Goal: Information Seeking & Learning: Understand process/instructions

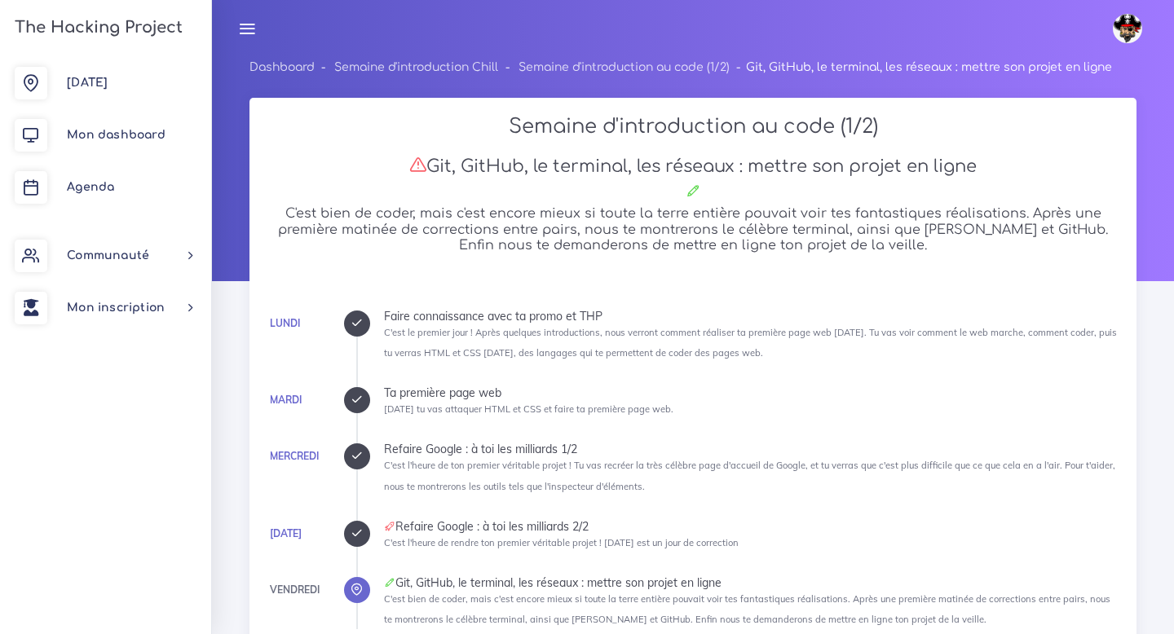
scroll to position [15755, 0]
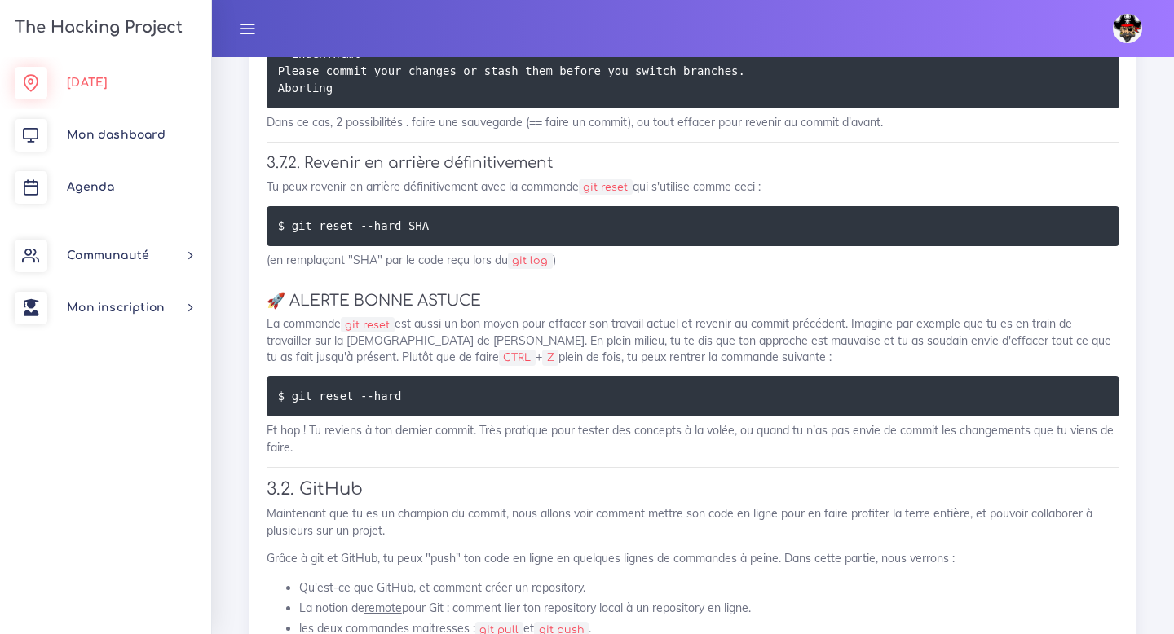
click at [84, 77] on span "[DATE]" at bounding box center [87, 83] width 41 height 12
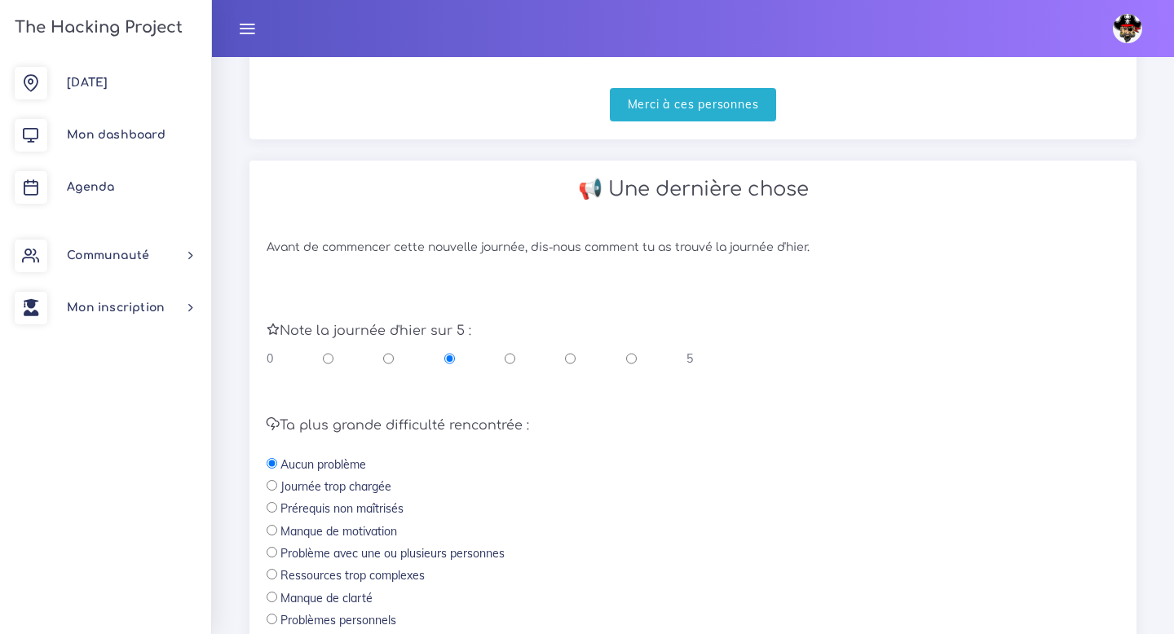
scroll to position [636, 0]
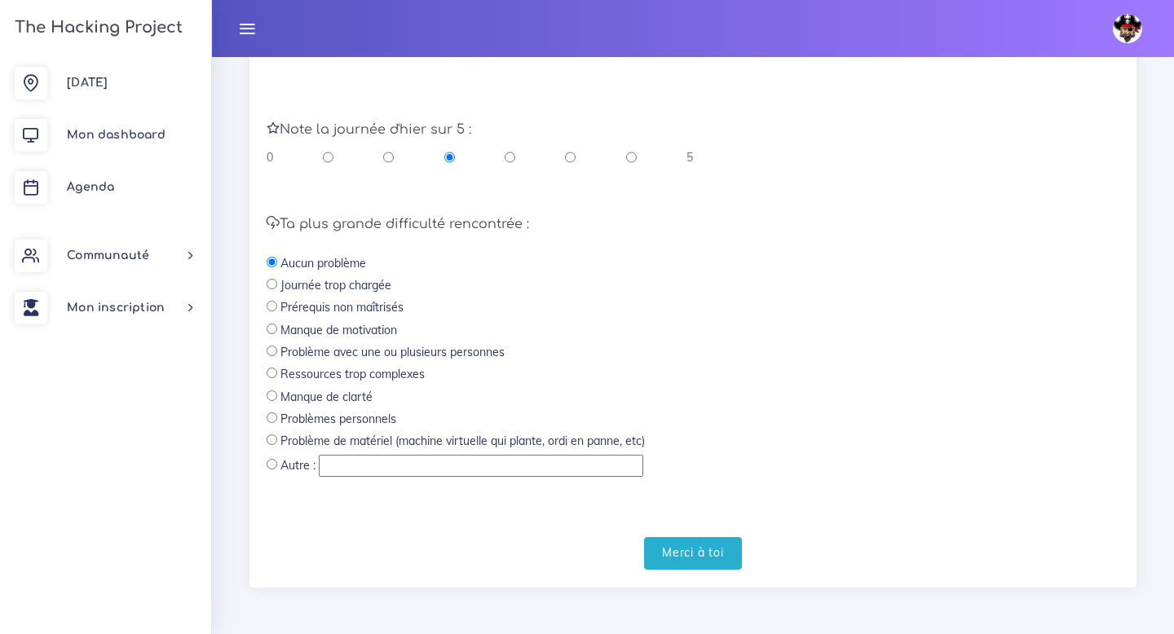
click at [350, 285] on label "Journée trop chargée" at bounding box center [335, 285] width 111 height 16
click at [351, 302] on label "Prérequis non maîtrisés" at bounding box center [341, 307] width 123 height 16
click at [267, 307] on input "radio" at bounding box center [272, 306] width 11 height 11
radio input "true"
click at [721, 561] on input "Merci à toi" at bounding box center [693, 553] width 98 height 33
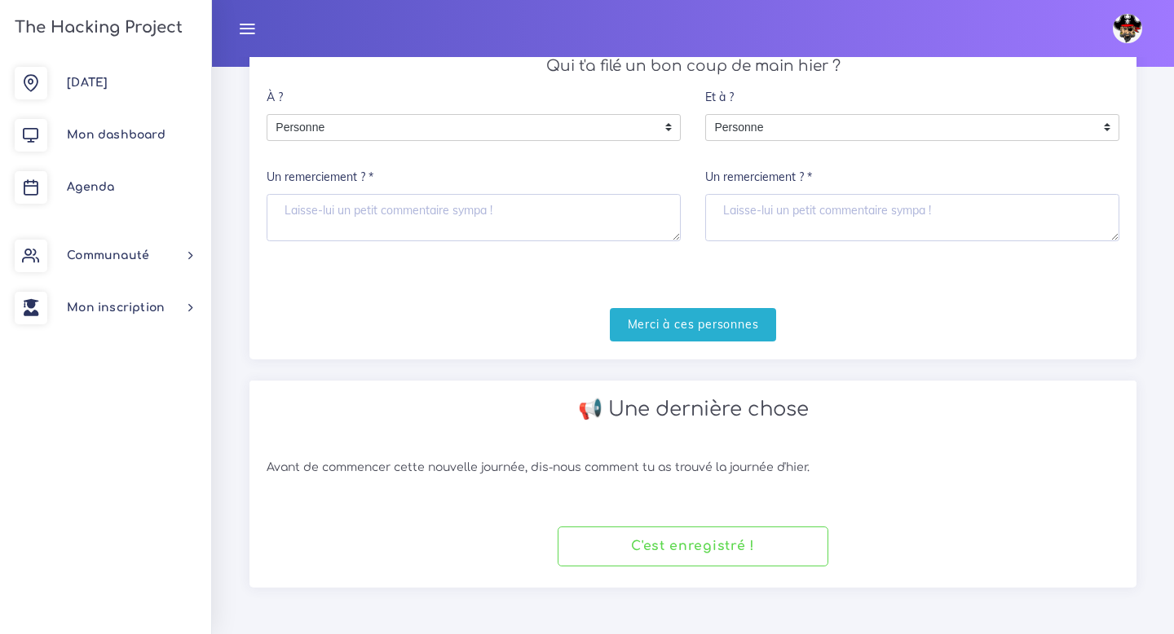
scroll to position [189, 0]
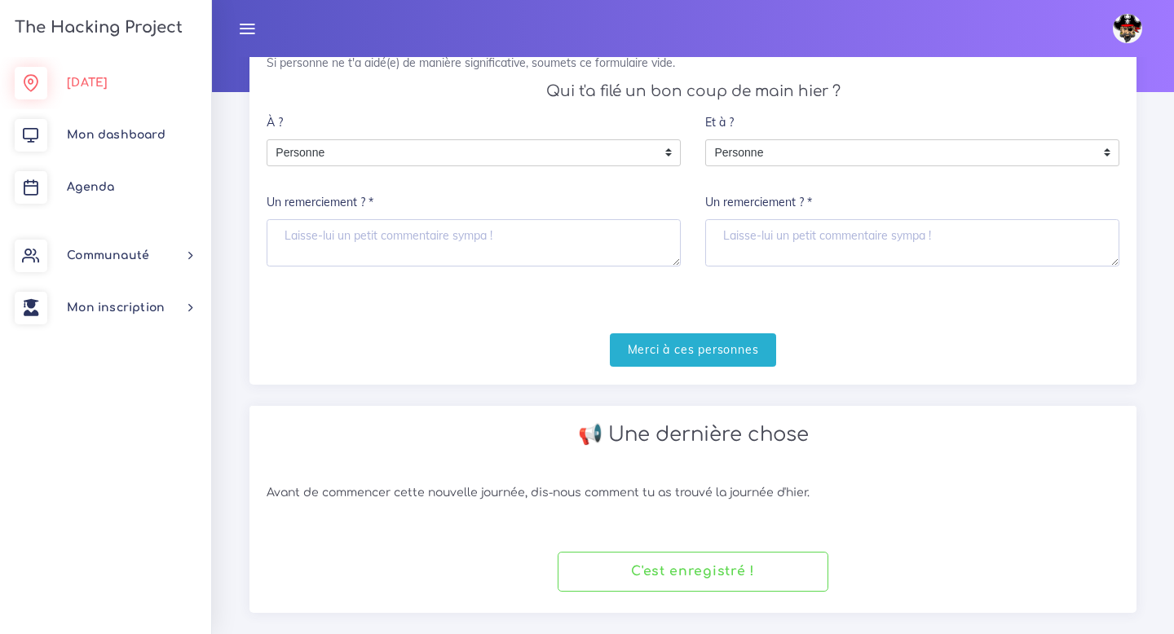
click at [104, 87] on span "[DATE]" at bounding box center [87, 83] width 41 height 12
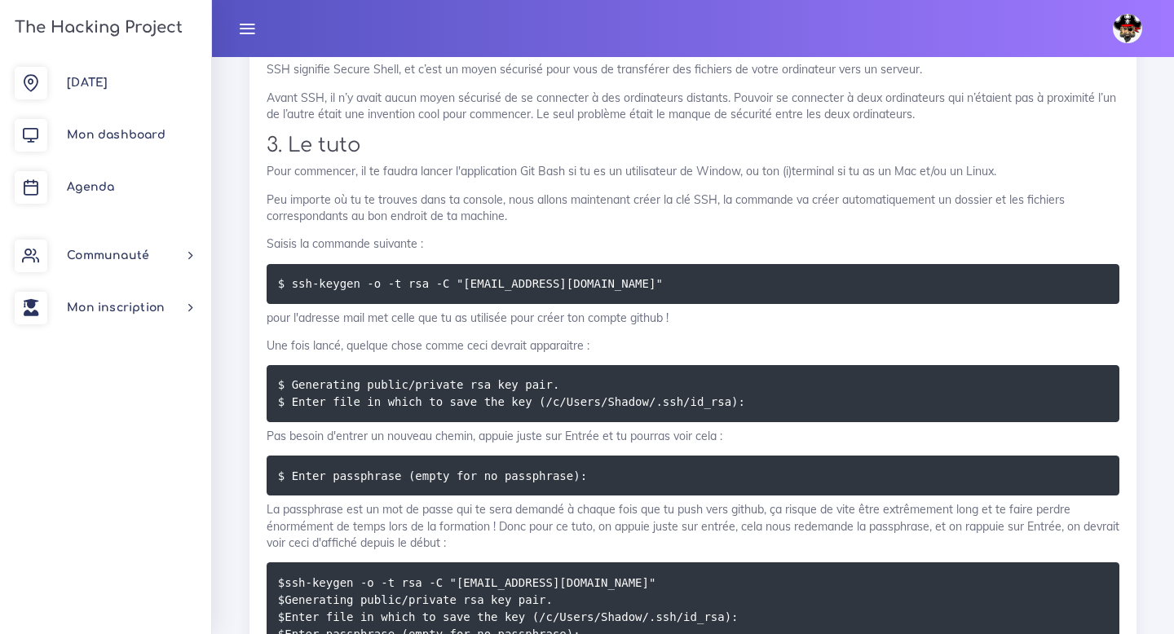
scroll to position [940, 0]
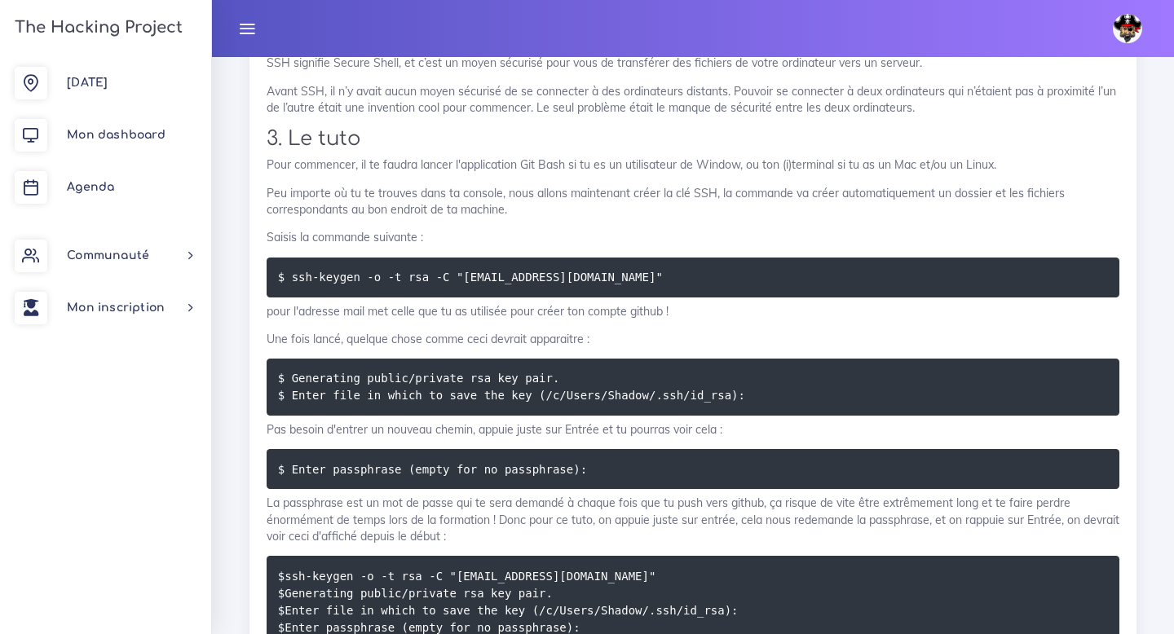
click at [644, 278] on pre "$ ssh-keygen -o -t rsa -C "[EMAIL_ADDRESS][DOMAIN_NAME]"" at bounding box center [693, 278] width 853 height 40
click at [572, 279] on code "$ ssh-keygen -o -t rsa -C "[EMAIL_ADDRESS][DOMAIN_NAME]"" at bounding box center [473, 277] width 390 height 18
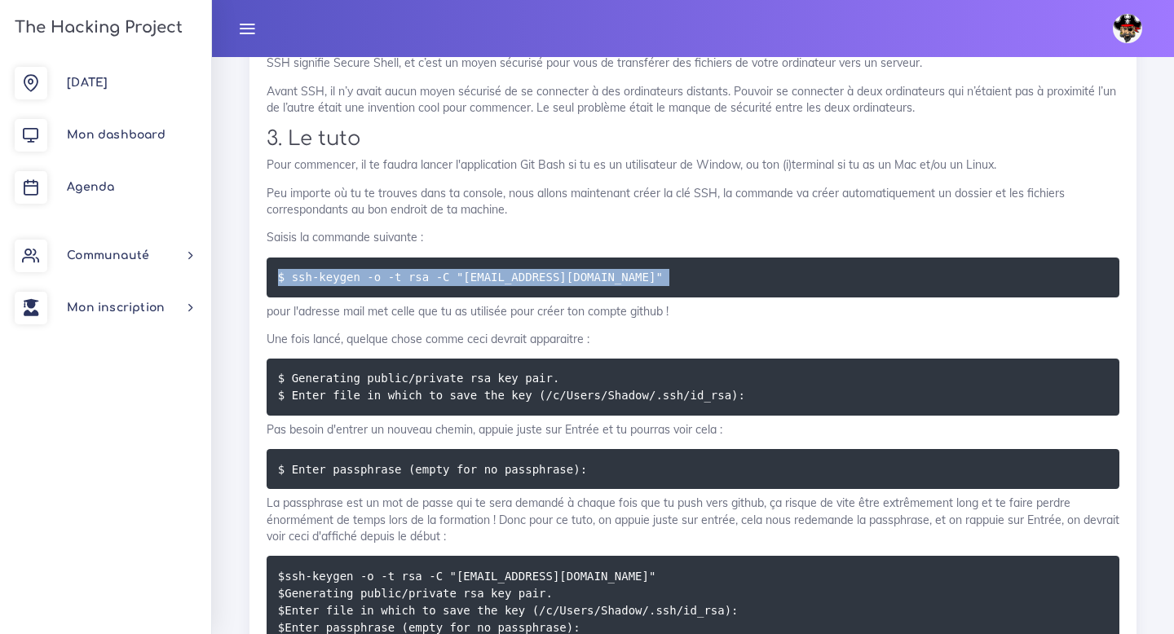
click at [572, 279] on code "$ ssh-keygen -o -t rsa -C "[EMAIL_ADDRESS][DOMAIN_NAME]"" at bounding box center [473, 277] width 390 height 18
copy div "$ ssh-keygen -o -t rsa -C "[EMAIL_ADDRESS][DOMAIN_NAME]""
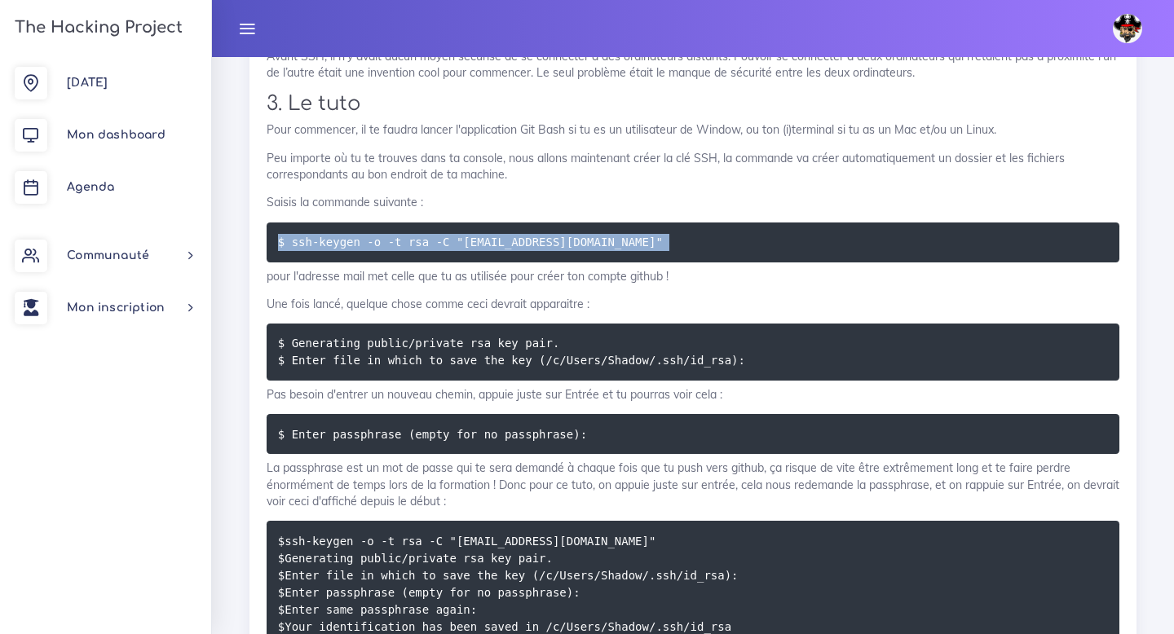
scroll to position [1007, 0]
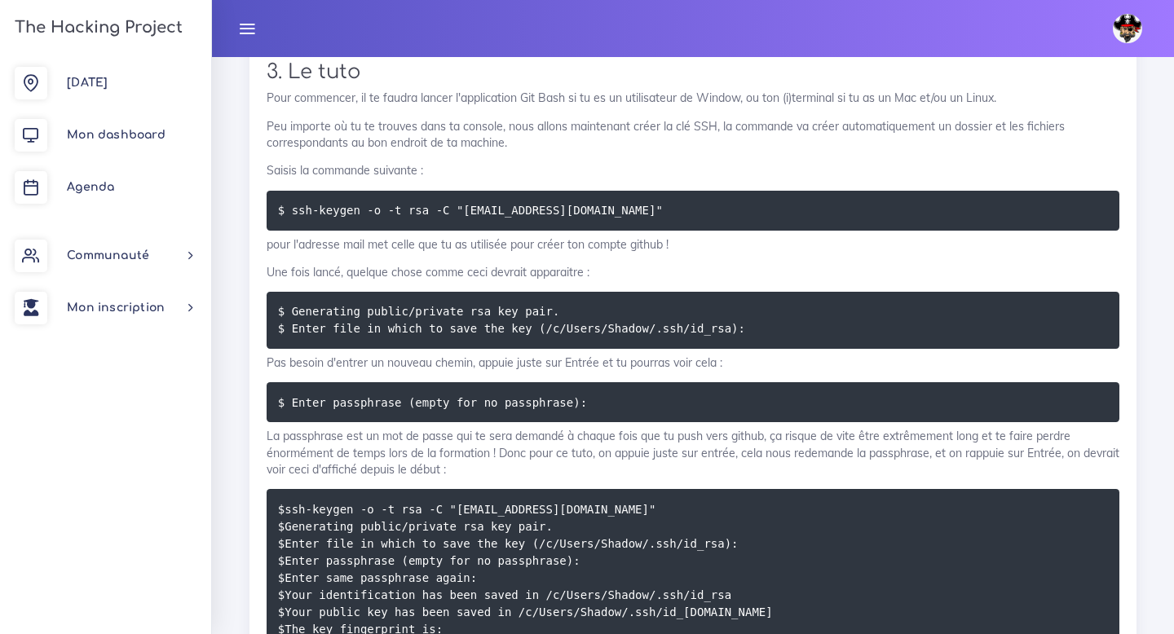
click at [394, 209] on code "$ ssh-keygen -o -t rsa -C "[EMAIL_ADDRESS][DOMAIN_NAME]"" at bounding box center [473, 210] width 390 height 18
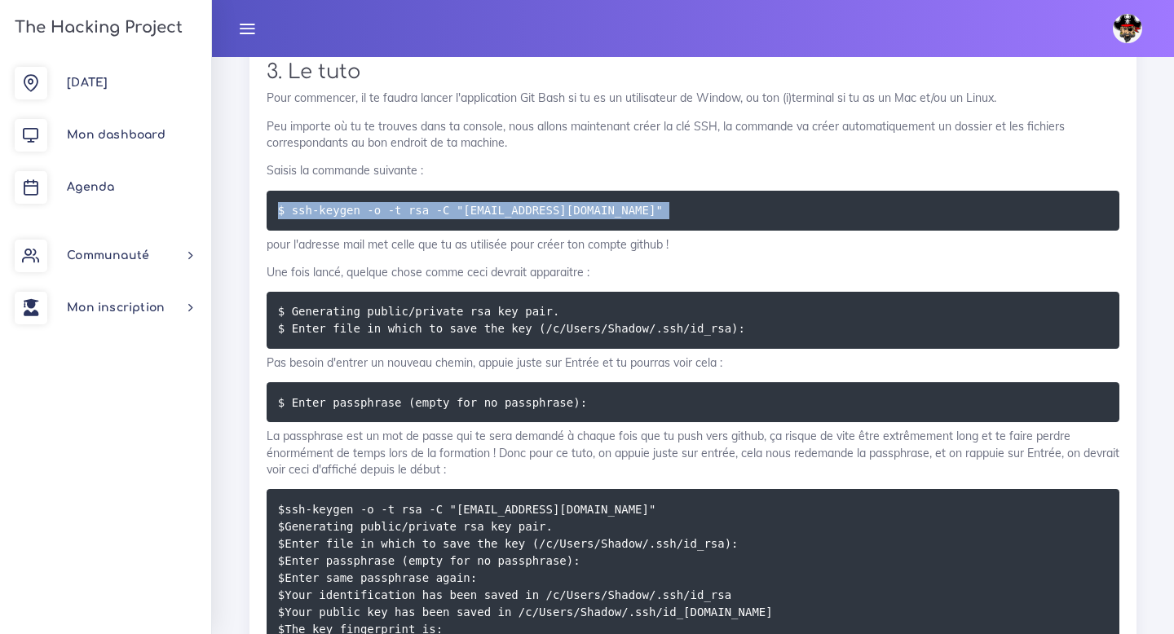
click at [394, 209] on code "$ ssh-keygen -o -t rsa -C "[EMAIL_ADDRESS][DOMAIN_NAME]"" at bounding box center [473, 210] width 390 height 18
copy div "$ ssh-keygen -o -t rsa -C "[EMAIL_ADDRESS][DOMAIN_NAME]""
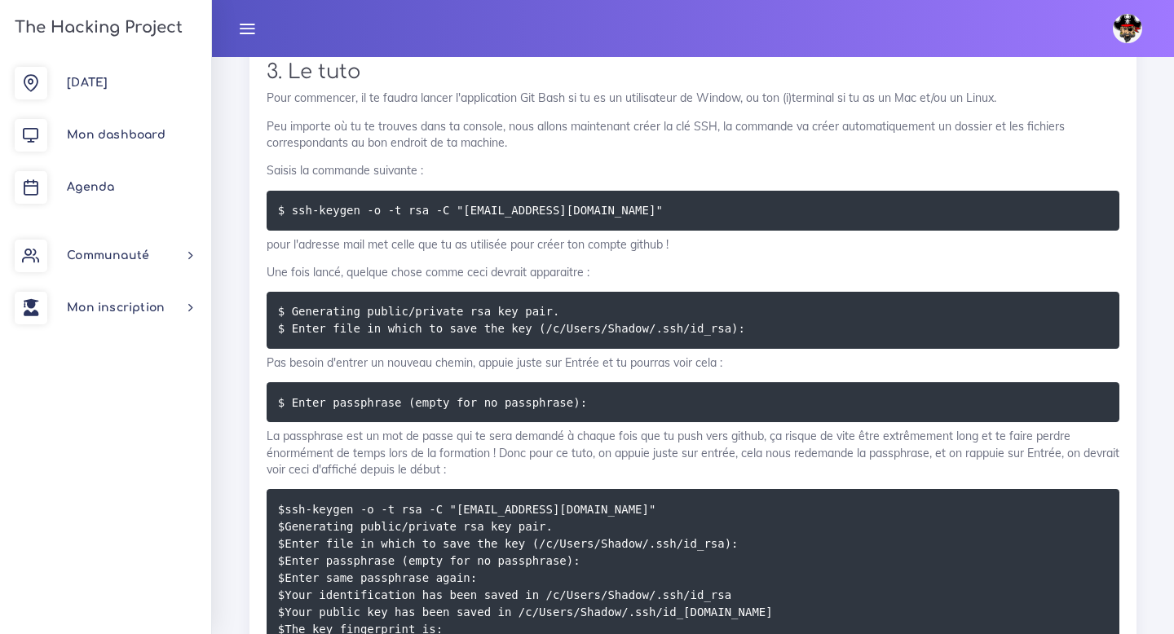
click at [469, 89] on div "Lier Git et Github Faire un lien sécurisé de Git et Github avec la création et …" at bounding box center [693, 633] width 853 height 1620
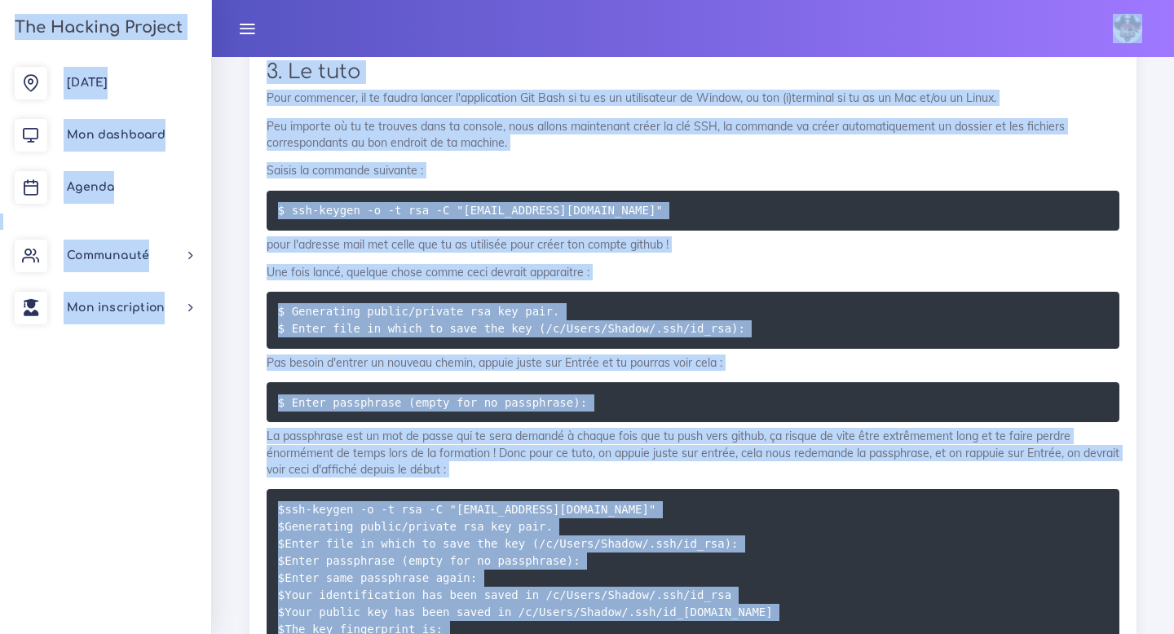
copy body "Lorem Ipsumd sitame Cons adi elitse Doei t incidid Utlaboreetd Mag Aliquae Admi…"
click at [502, 261] on div "Lier Git et Github Faire un lien sécurisé de Git et Github avec la création et …" at bounding box center [693, 633] width 853 height 1620
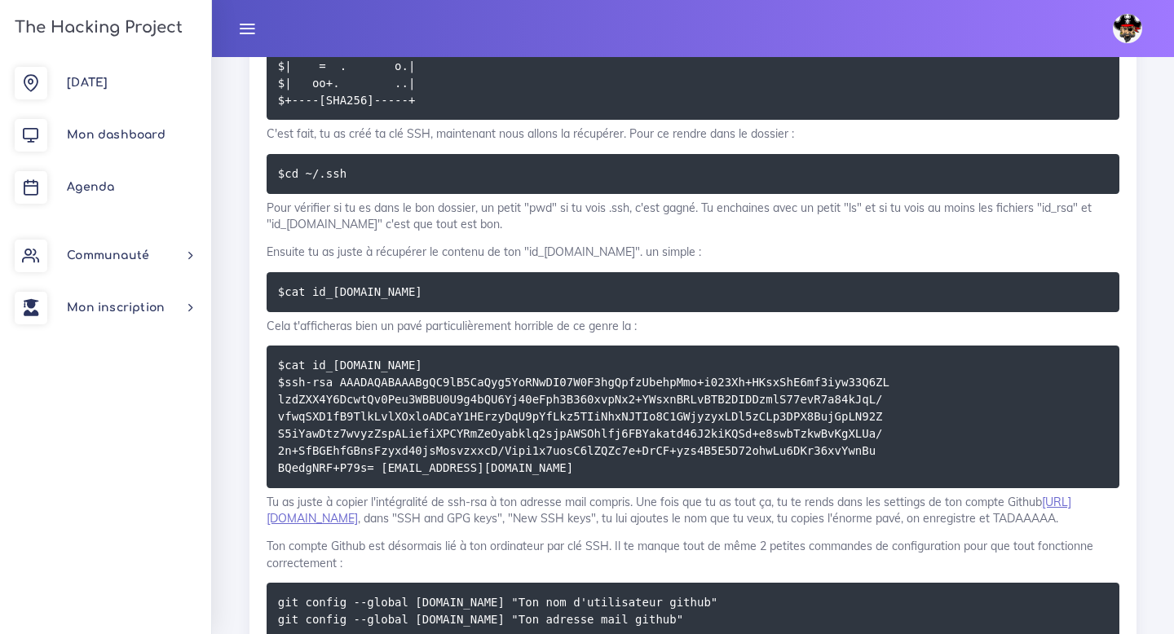
scroll to position [1751, 0]
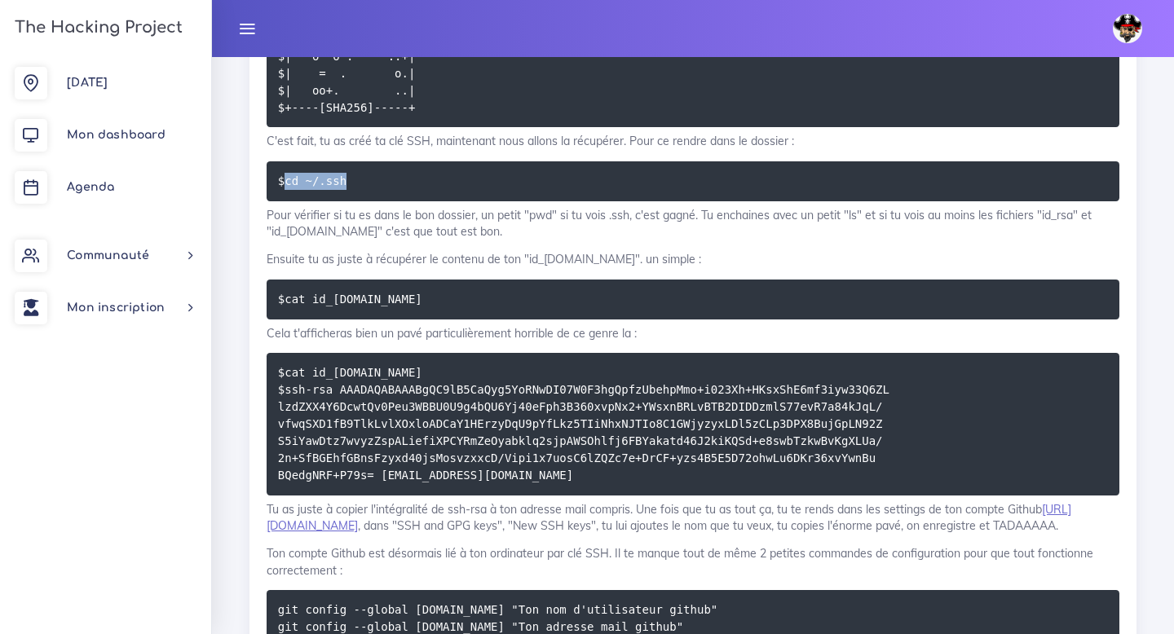
drag, startPoint x: 284, startPoint y: 179, endPoint x: 417, endPoint y: 178, distance: 132.9
click at [417, 178] on pre "$cd ~/.ssh" at bounding box center [693, 181] width 853 height 40
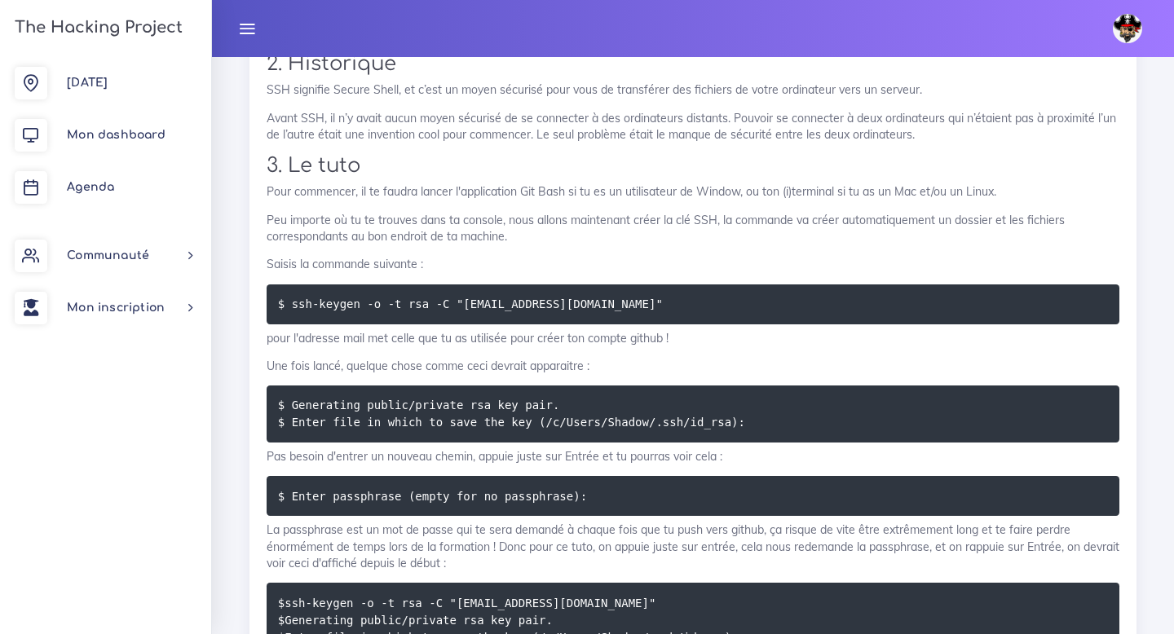
scroll to position [982, 0]
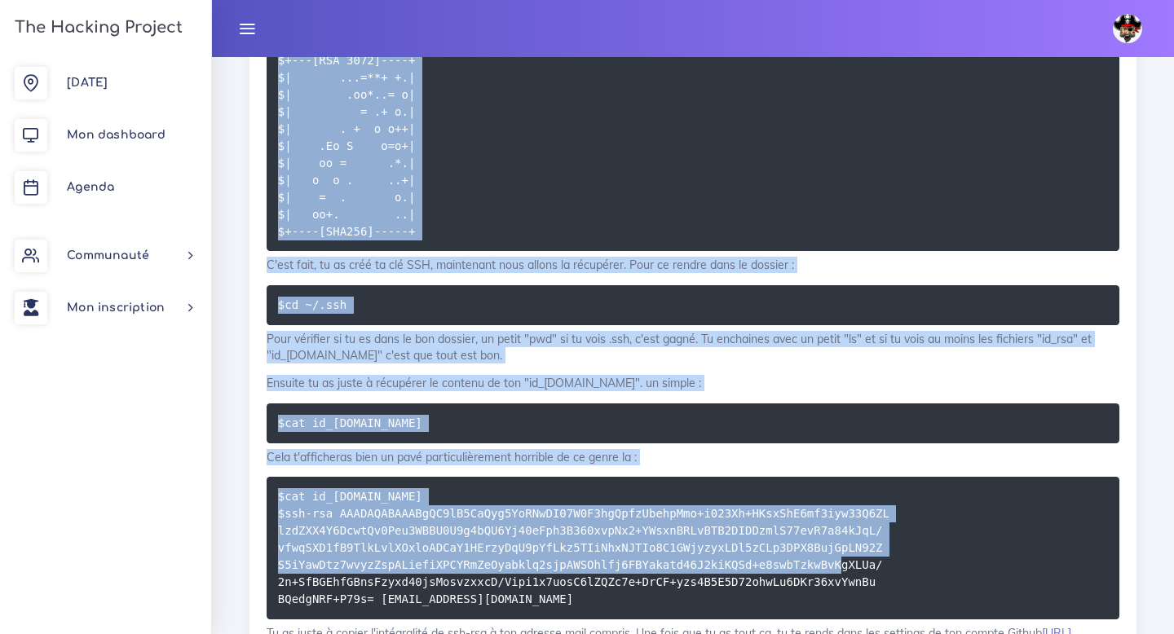
drag, startPoint x: 267, startPoint y: 196, endPoint x: 1024, endPoint y: 560, distance: 839.9
click at [1024, 560] on div "Lier Git et Github Faire un lien sécurisé de Git et Github avec la création et …" at bounding box center [693, 13] width 853 height 1620
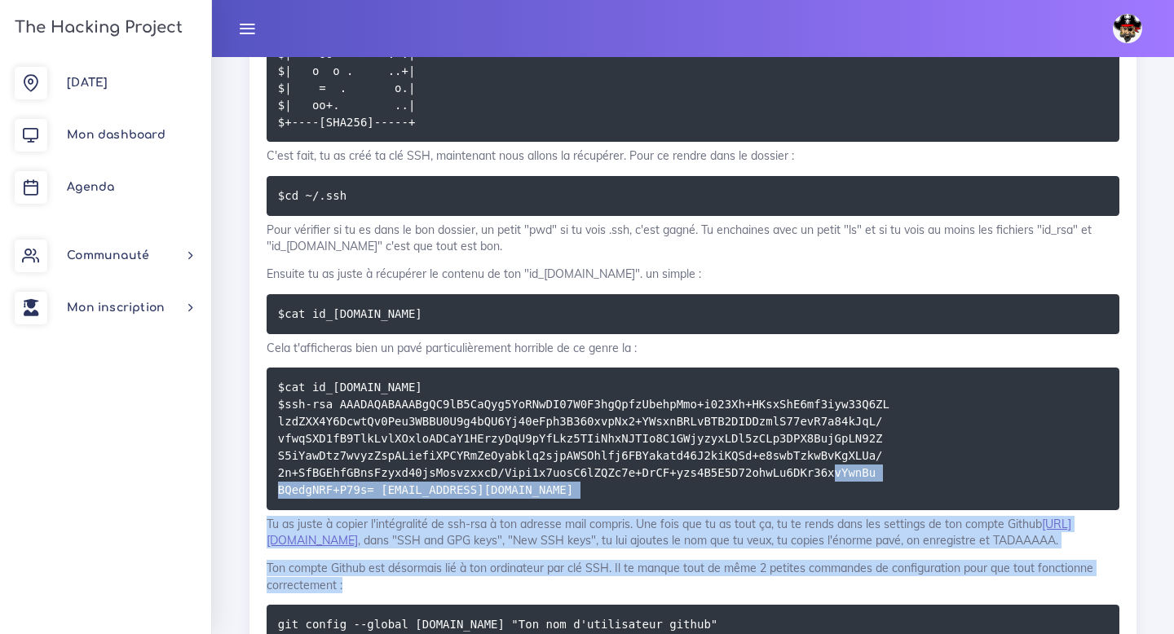
drag, startPoint x: 1020, startPoint y: 599, endPoint x: 1016, endPoint y: 632, distance: 32.9
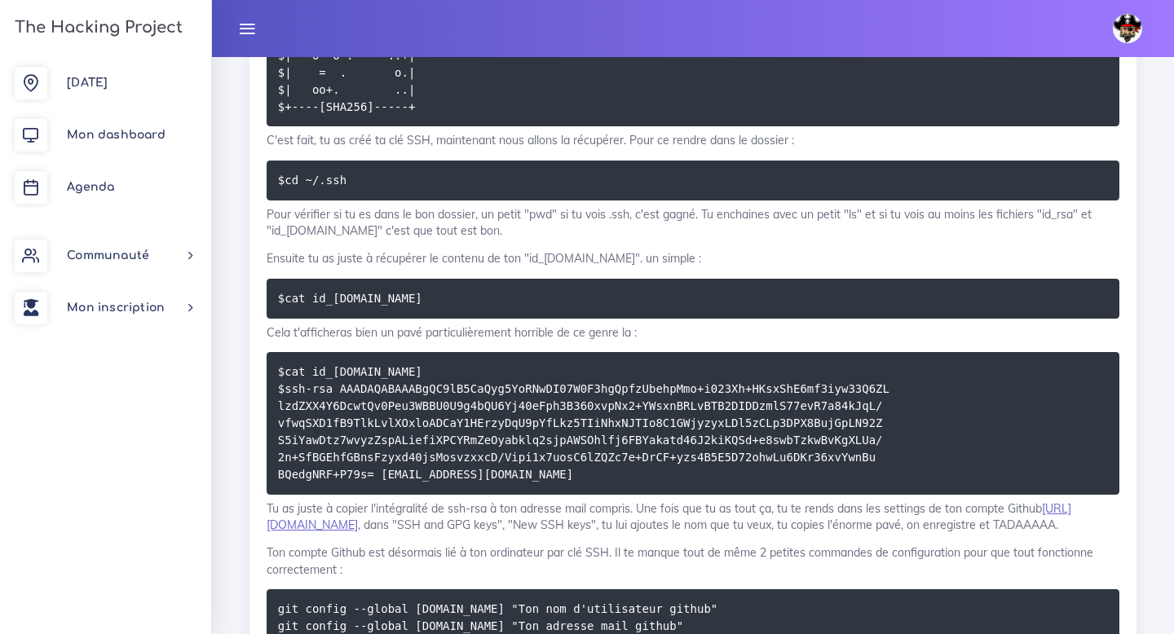
click at [929, 368] on pre "$cat id_[DOMAIN_NAME] $ssh-rsa AAADAQABAAABgQC9lB5CaQyg5YoRNwDI07W0F3hgQpfzUbeh…" at bounding box center [693, 423] width 853 height 143
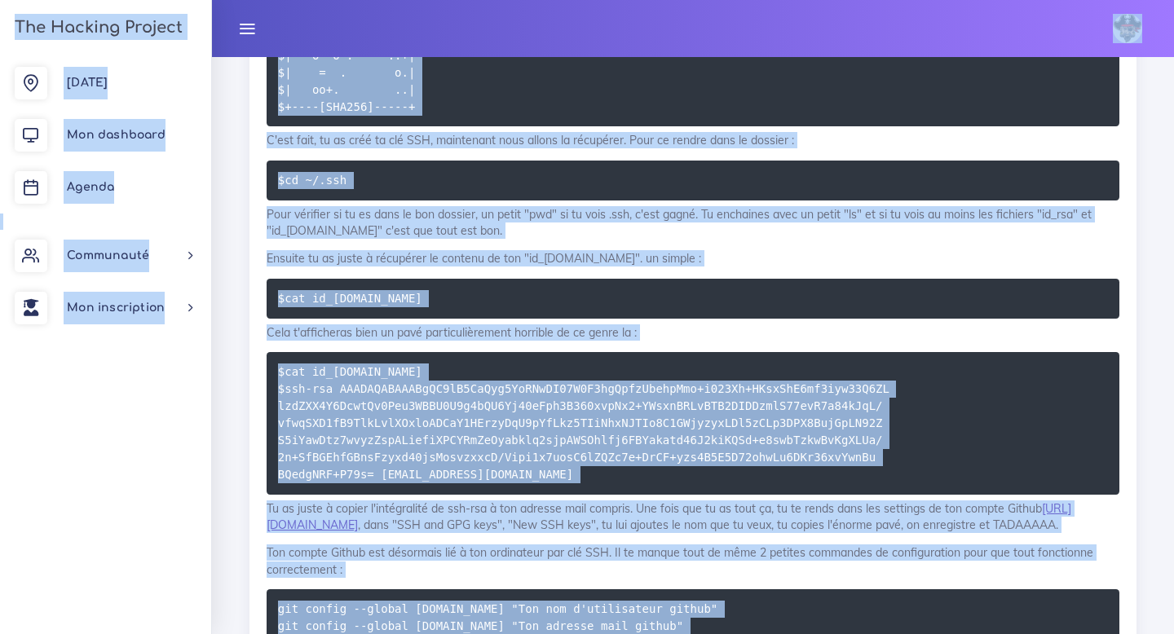
copy body "Lorem Ipsumd sitame Cons adi elitse Doei t incidid Utlaboreetd Mag Aliquae Admi…"
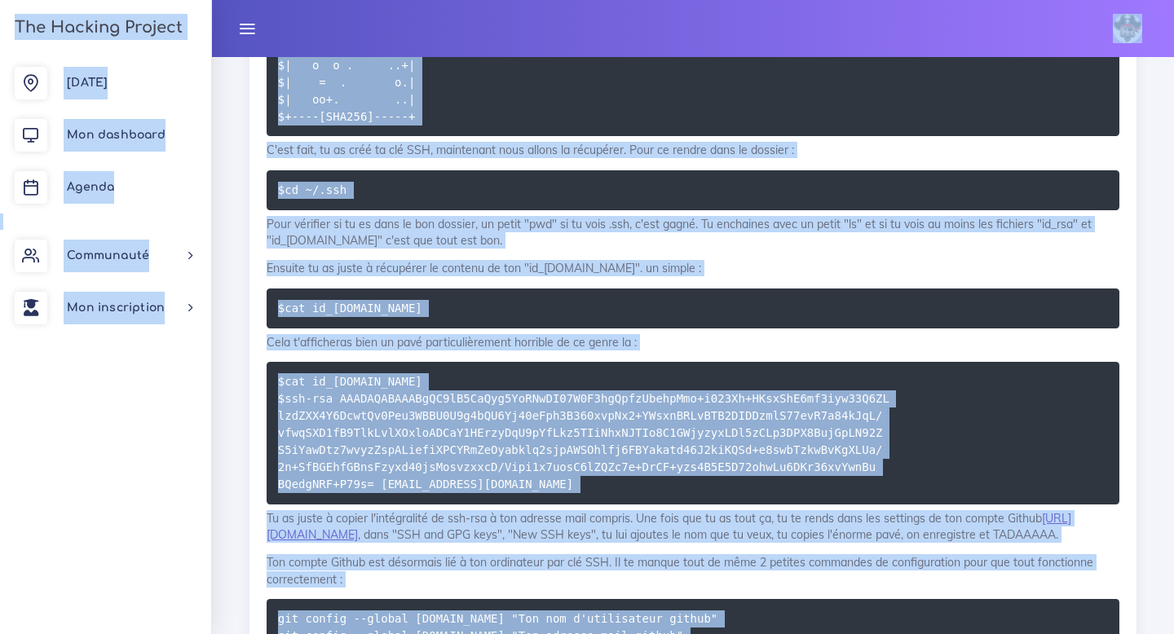
click at [512, 183] on pre "$cd ~/.ssh" at bounding box center [693, 190] width 853 height 40
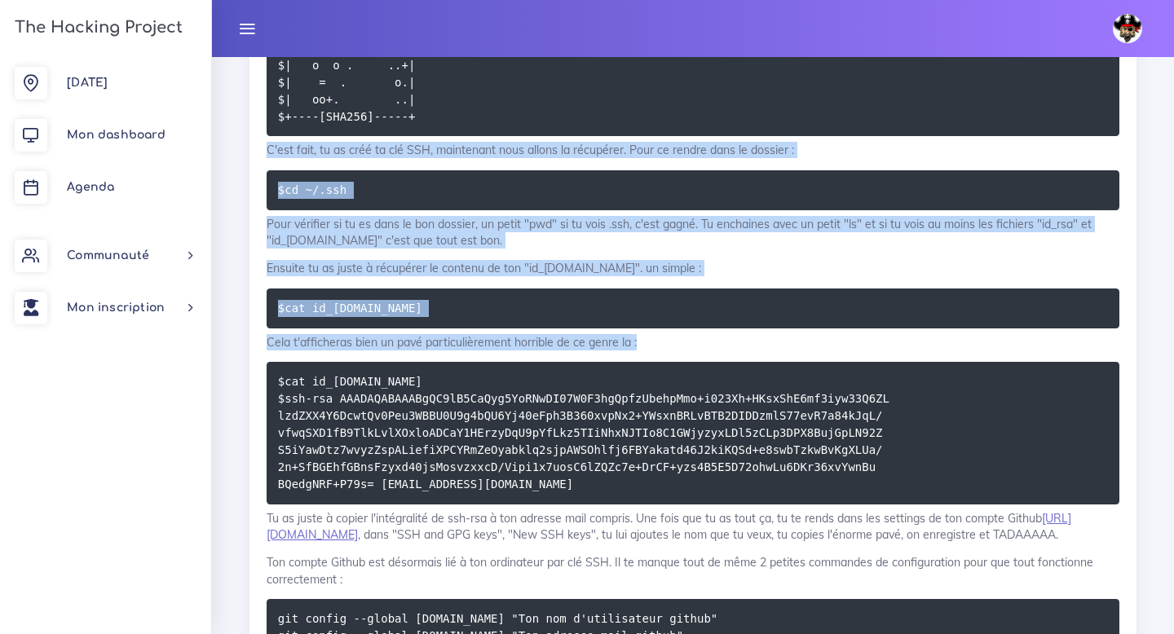
drag, startPoint x: 263, startPoint y: 148, endPoint x: 725, endPoint y: 350, distance: 504.4
copy div "C'est fait, tu as créé ta clé SSH, maintenant nous allons la récupérer. Pour ce…"
click at [495, 183] on pre "$cd ~/.ssh" at bounding box center [693, 190] width 853 height 40
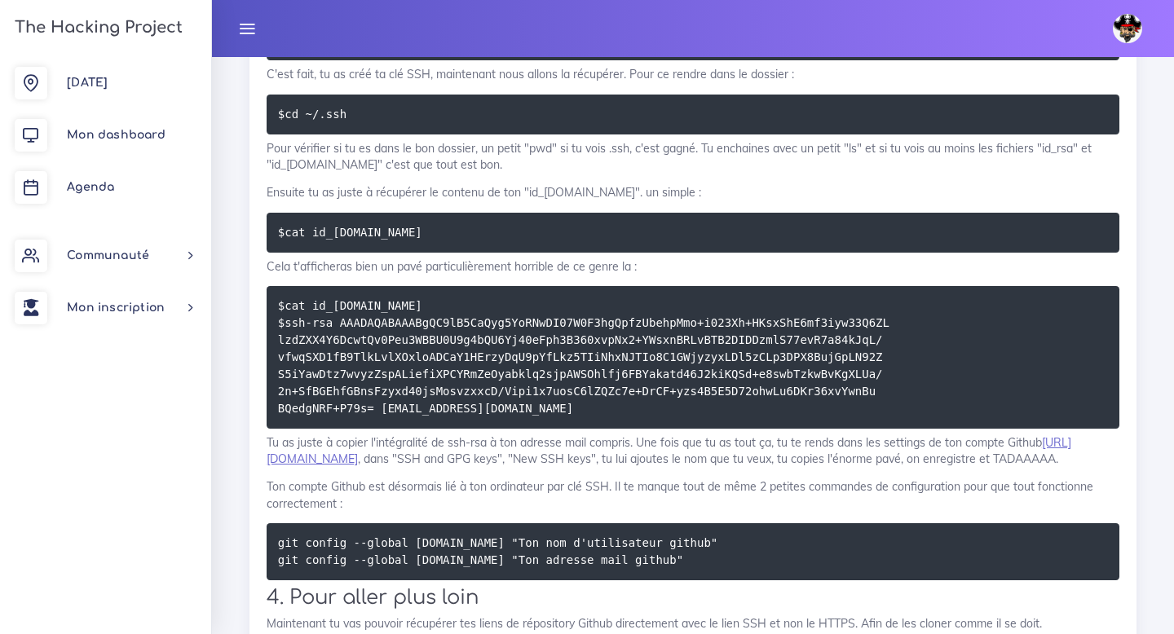
scroll to position [1818, 0]
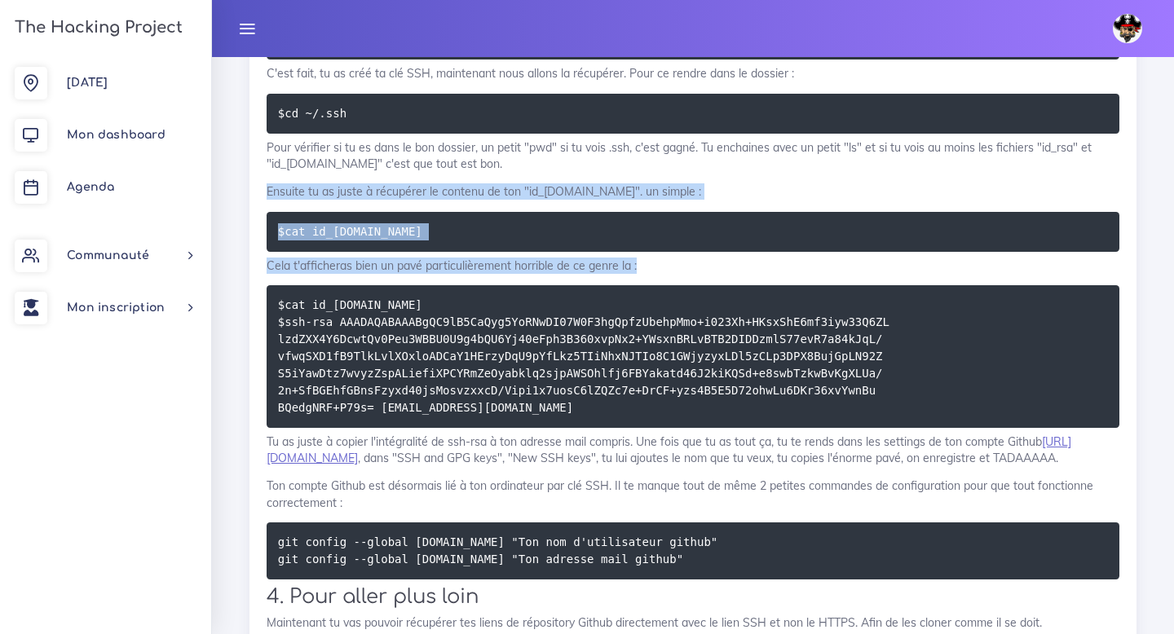
drag, startPoint x: 263, startPoint y: 194, endPoint x: 695, endPoint y: 265, distance: 437.8
click at [490, 240] on pre "$cat id_[DOMAIN_NAME]" at bounding box center [693, 232] width 853 height 40
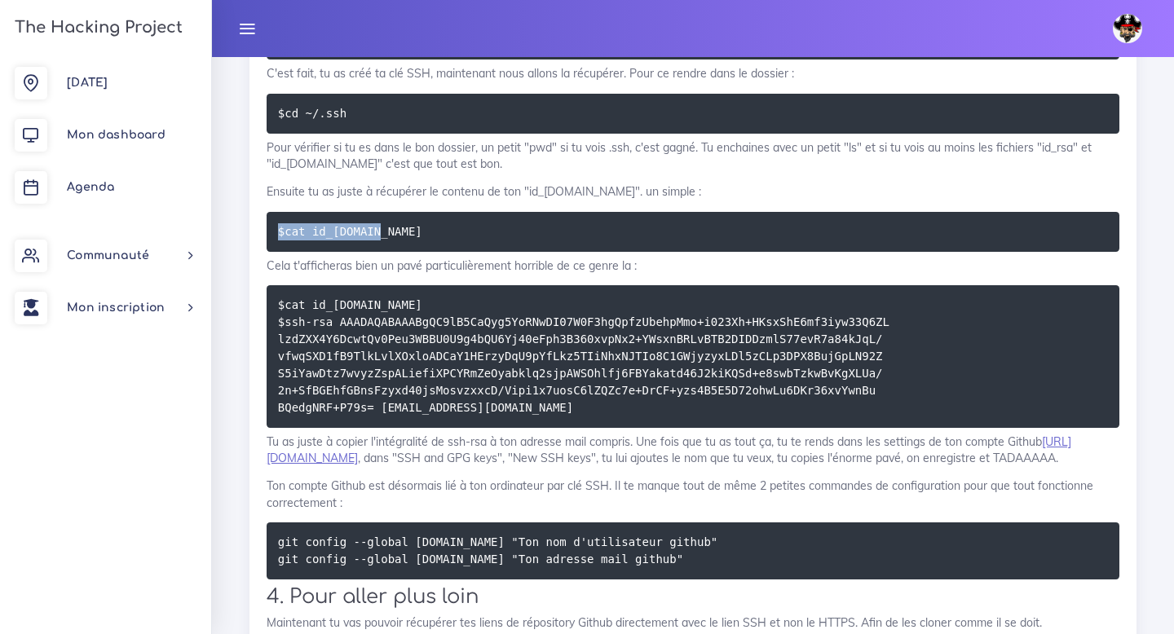
drag, startPoint x: 408, startPoint y: 234, endPoint x: 227, endPoint y: 232, distance: 180.1
copy code "$cat id_[DOMAIN_NAME]"
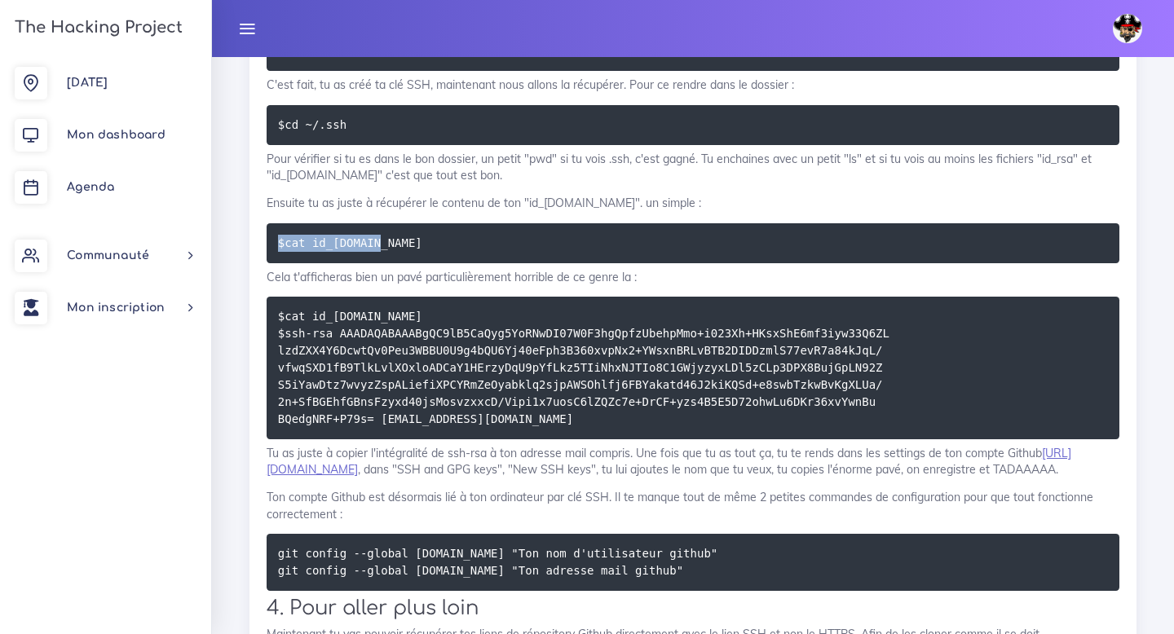
scroll to position [1805, 0]
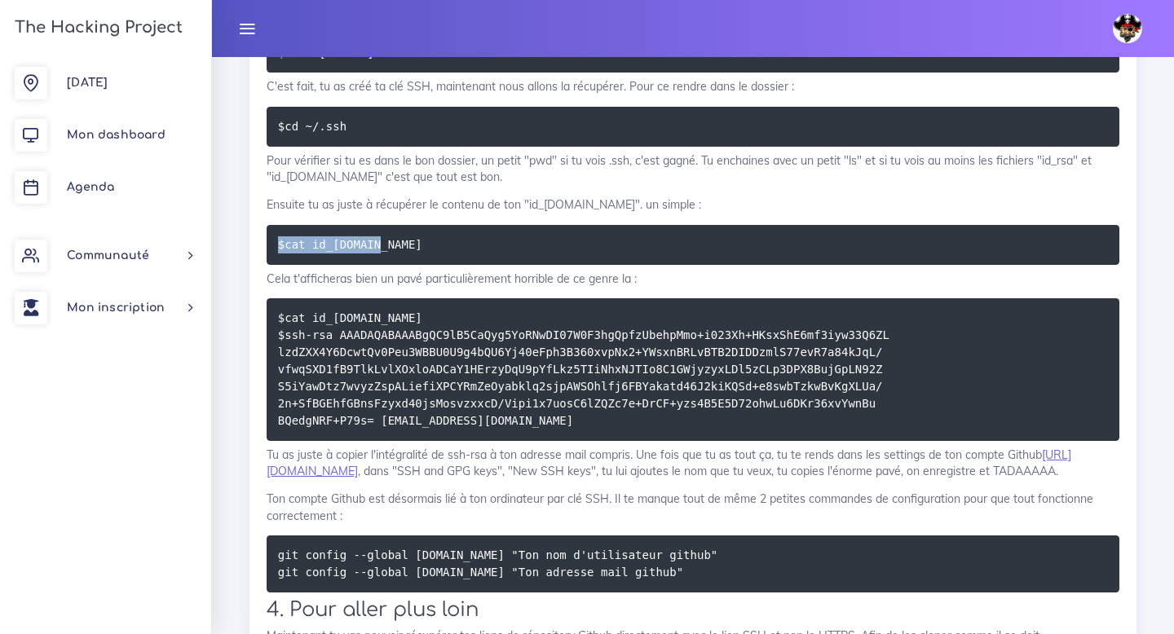
click at [446, 254] on pre "$cat id_[DOMAIN_NAME]" at bounding box center [693, 245] width 853 height 40
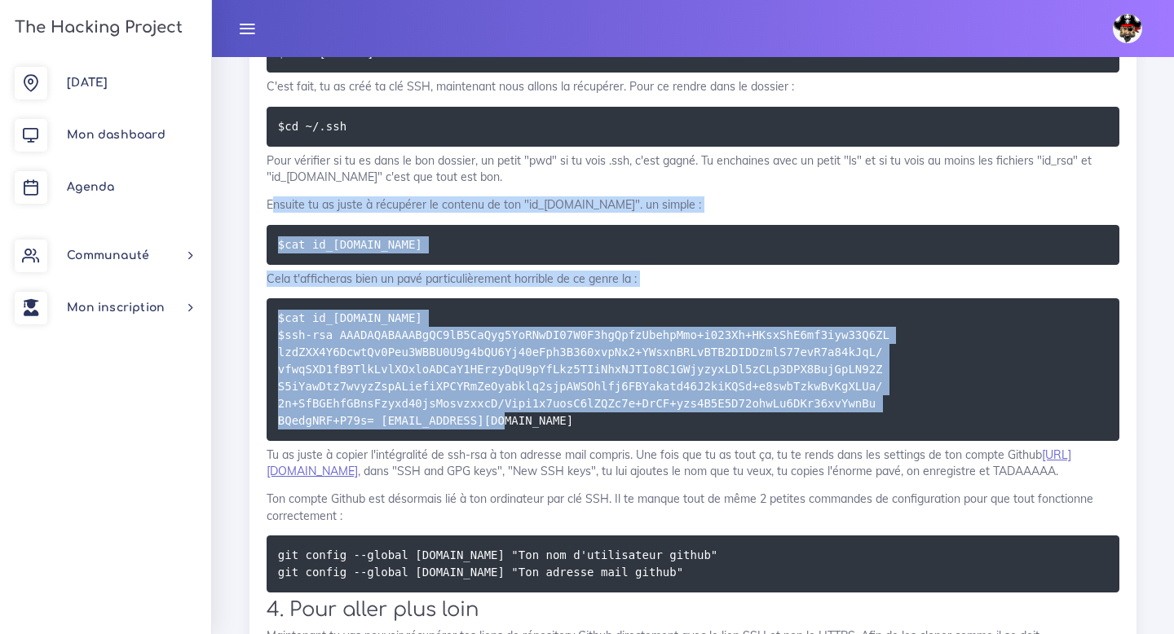
drag, startPoint x: 271, startPoint y: 201, endPoint x: 794, endPoint y: 425, distance: 568.2
copy div "nsuite tu as juste à récupérer le contenu de ton "id_[DOMAIN_NAME]". un simple …"
